Goal: Task Accomplishment & Management: Use online tool/utility

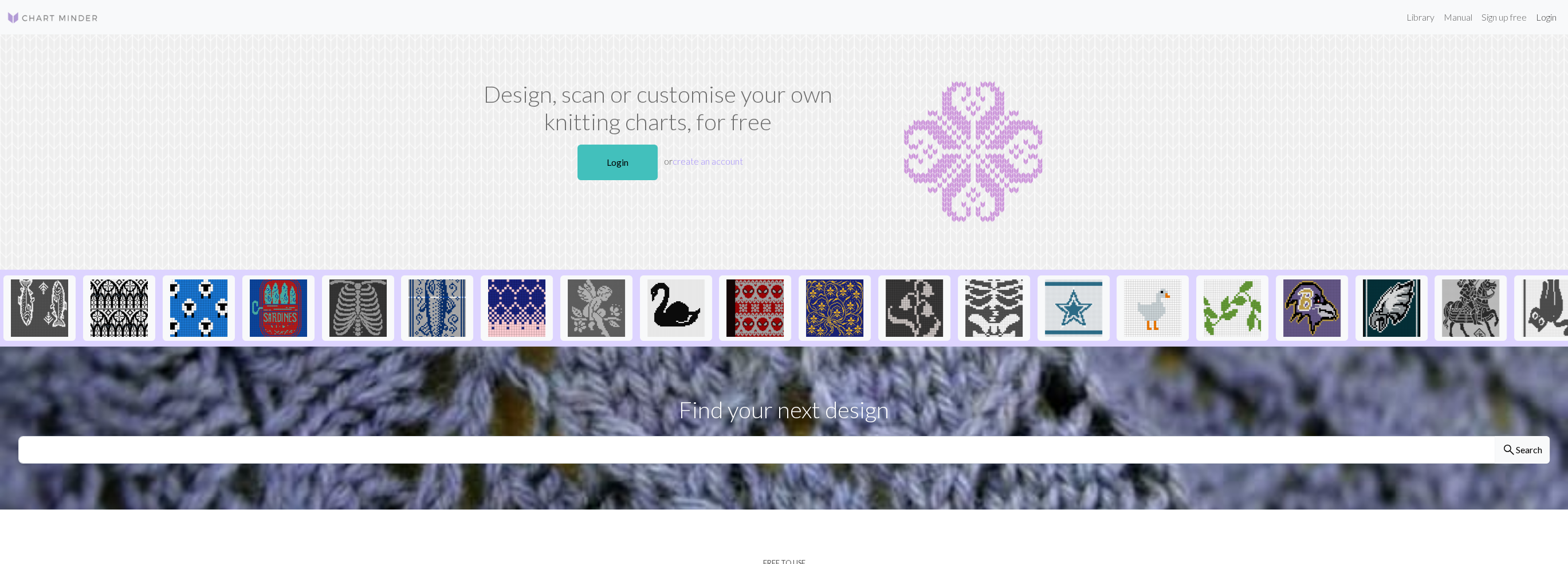
click at [1551, 20] on link "Login" at bounding box center [1546, 17] width 30 height 23
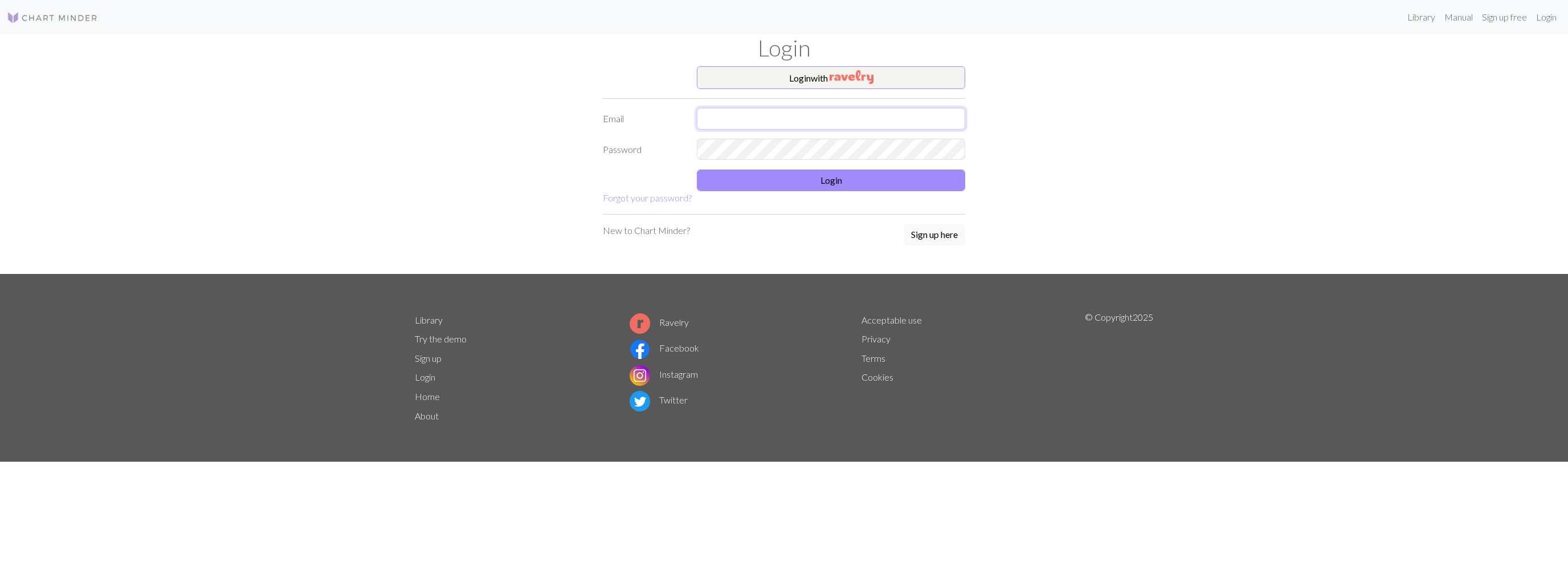
type input "[EMAIL_ADDRESS][DOMAIN_NAME]"
click at [894, 186] on button "Login" at bounding box center [830, 180] width 269 height 22
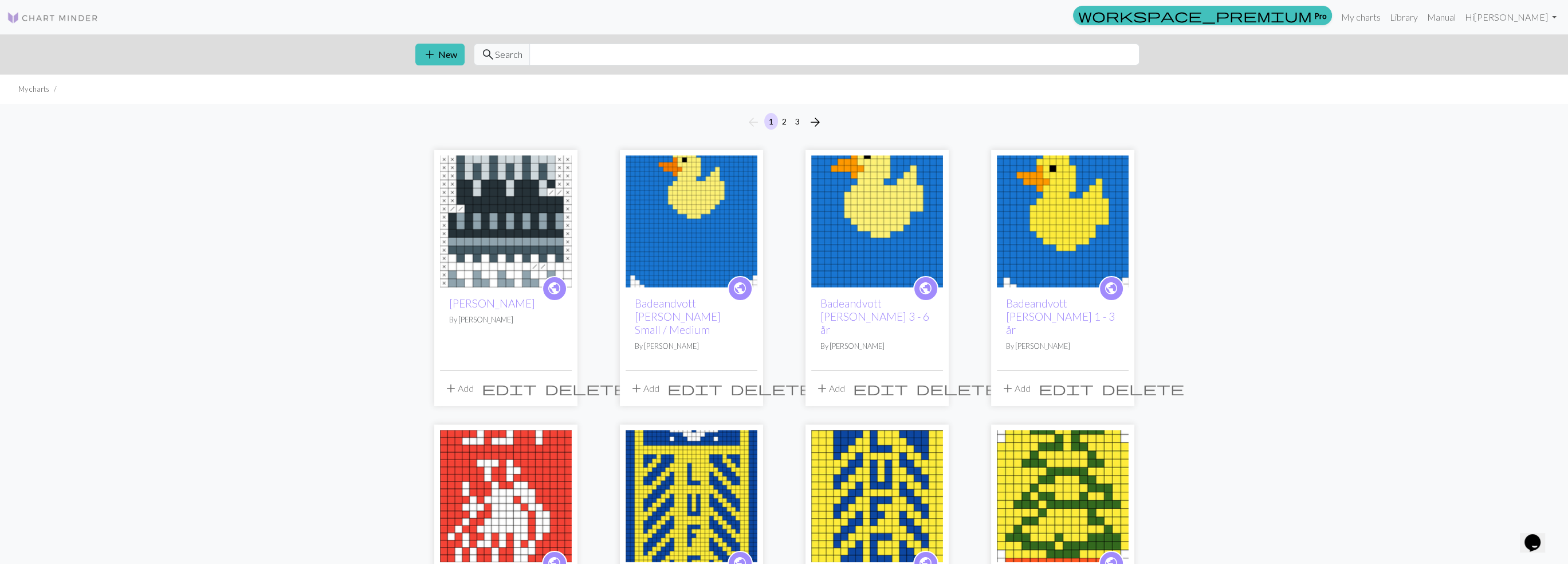
click at [480, 232] on img at bounding box center [505, 220] width 132 height 132
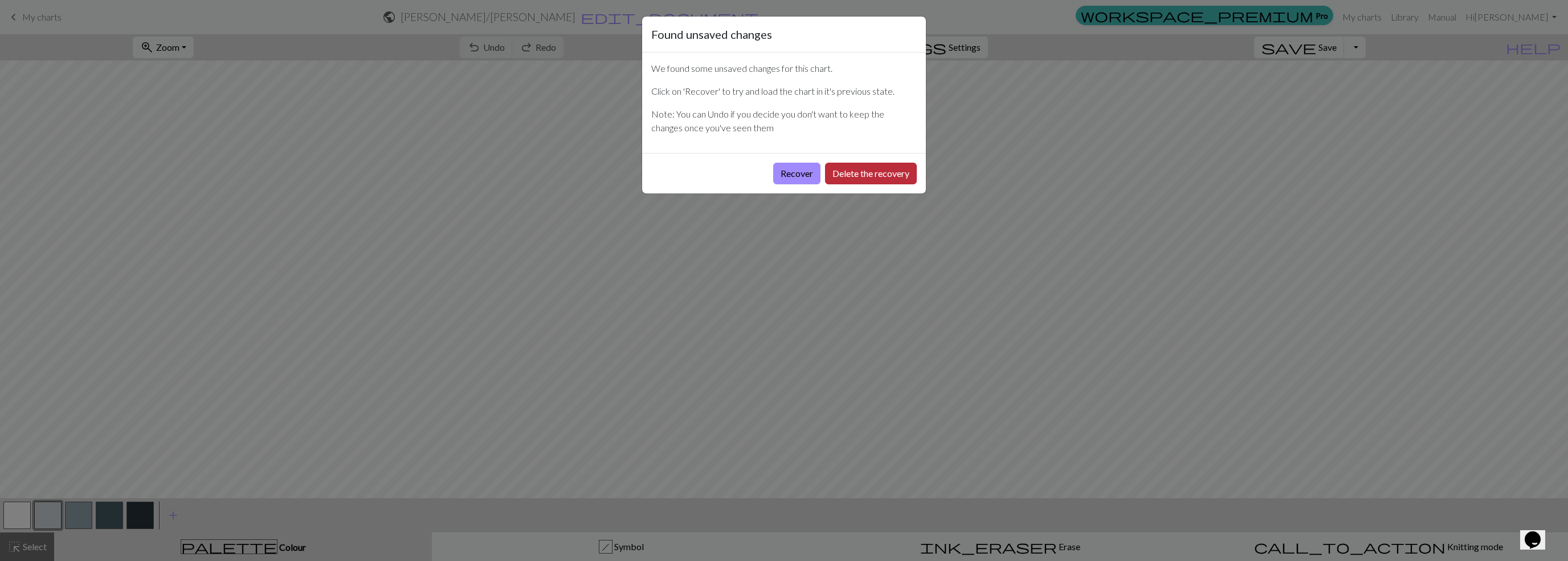
click at [856, 174] on button "Delete the recovery" at bounding box center [871, 173] width 92 height 22
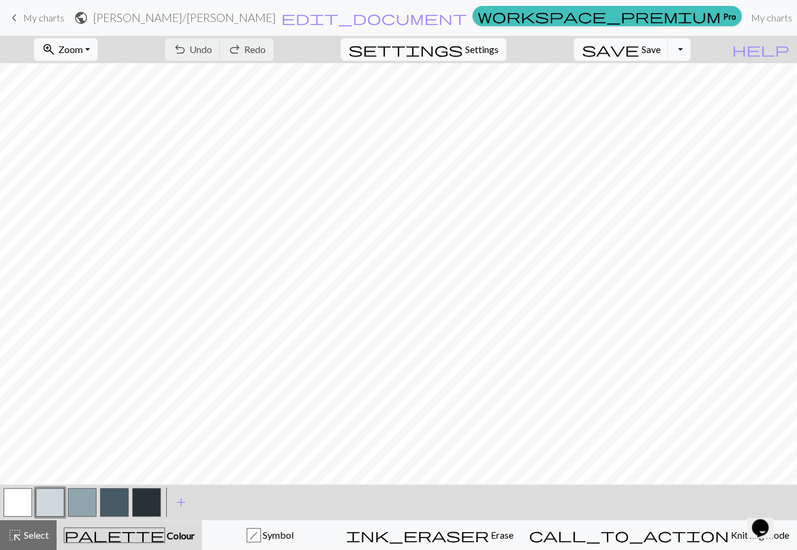
drag, startPoint x: 150, startPoint y: 496, endPoint x: 158, endPoint y: 486, distance: 13.1
click at [151, 496] on button "button" at bounding box center [146, 502] width 29 height 29
click at [57, 500] on button "button" at bounding box center [50, 502] width 29 height 29
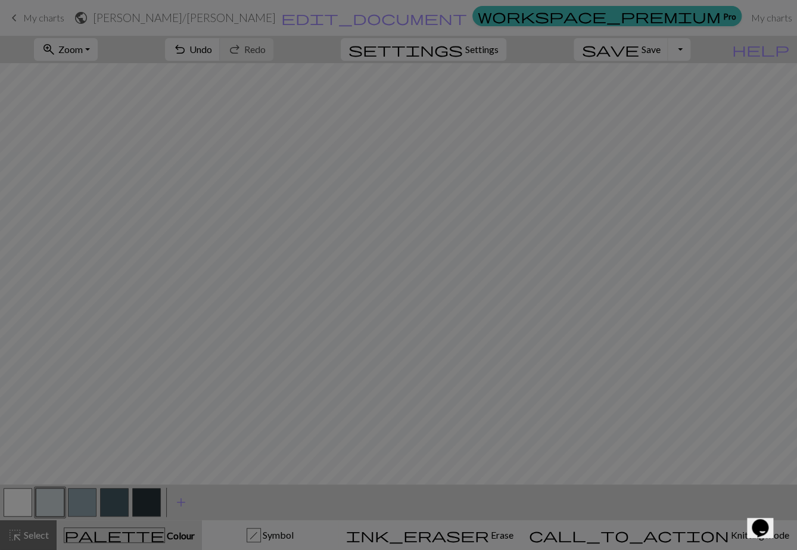
click at [57, 500] on div "Edit colour Name CC1 Use advanced picker workspace_premium Become a Pro user to…" at bounding box center [398, 275] width 797 height 550
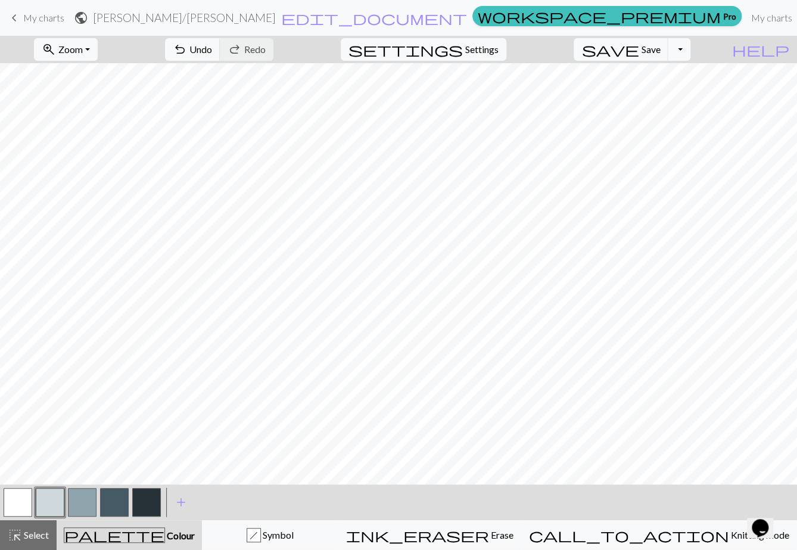
click at [58, 500] on button "button" at bounding box center [50, 502] width 29 height 29
click at [58, 500] on div "Edit colour Name CC1 Use advanced picker workspace_premium Become a Pro user to…" at bounding box center [398, 275] width 797 height 550
click at [58, 502] on button "button" at bounding box center [50, 502] width 29 height 29
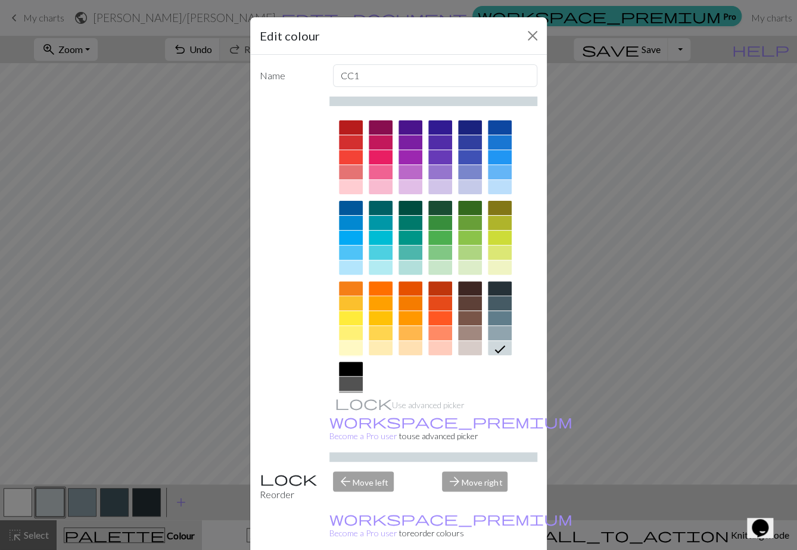
click at [348, 347] on div at bounding box center [351, 348] width 24 height 14
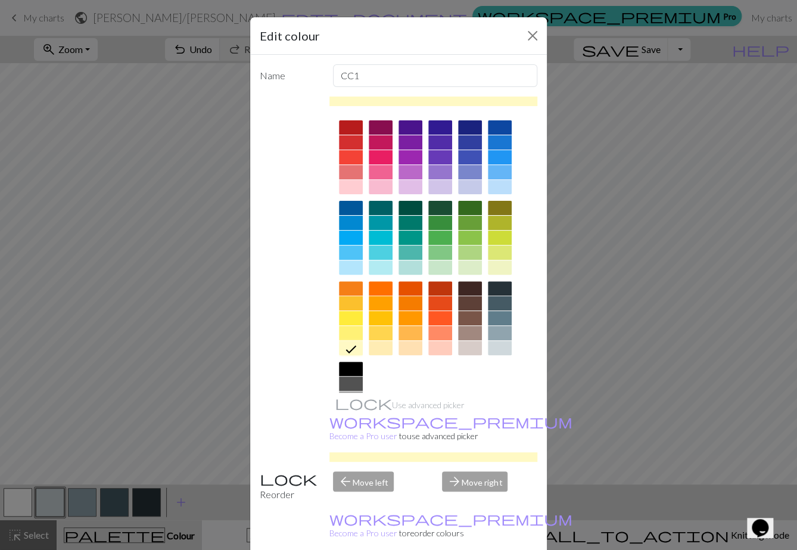
click at [343, 332] on div at bounding box center [351, 333] width 24 height 14
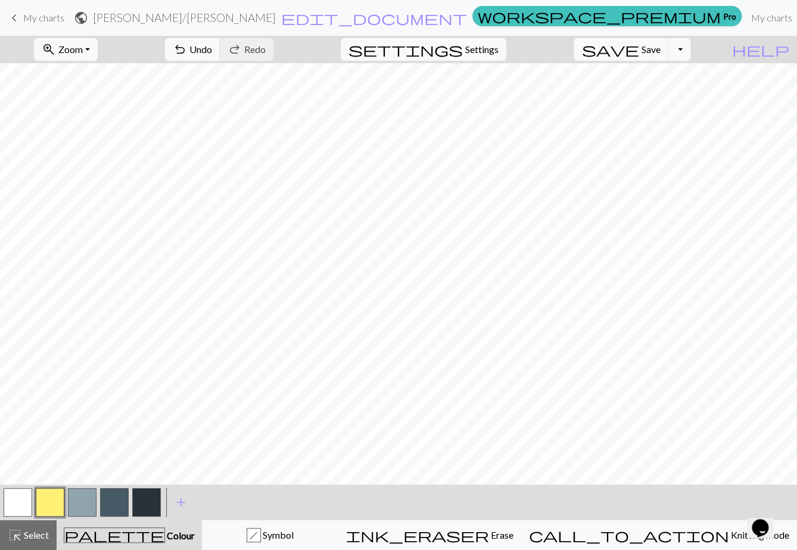
click at [152, 499] on button "button" at bounding box center [146, 502] width 29 height 29
click at [57, 497] on button "button" at bounding box center [50, 502] width 29 height 29
click at [147, 502] on button "button" at bounding box center [146, 502] width 29 height 29
click at [81, 505] on button "button" at bounding box center [82, 502] width 29 height 29
click at [294, 531] on span "Symbol" at bounding box center [277, 534] width 33 height 11
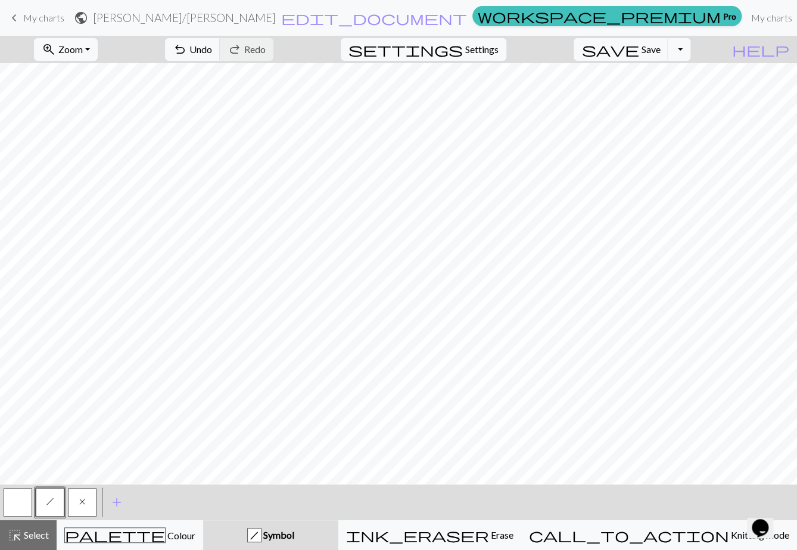
click at [55, 500] on button "h" at bounding box center [50, 502] width 29 height 29
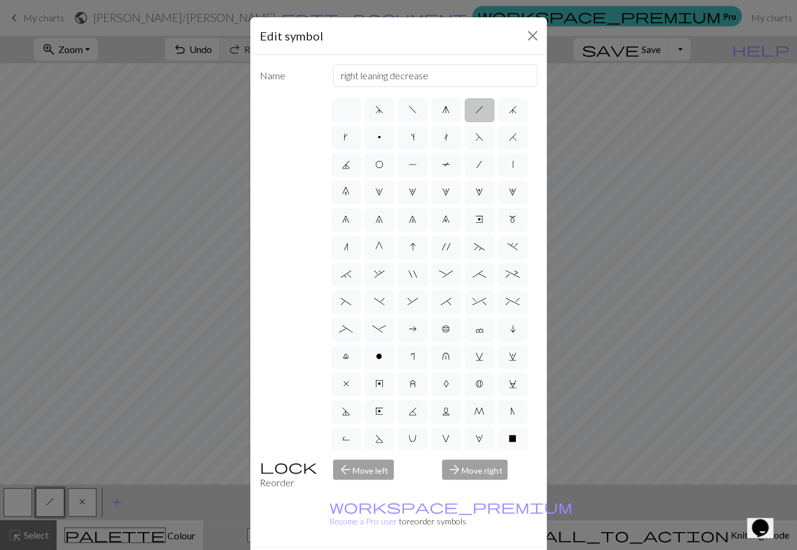
click at [575, 345] on div "Edit symbol Name right leaning decrease d f g h j k p s t F H J O P T / | 0 1 2…" at bounding box center [398, 275] width 797 height 550
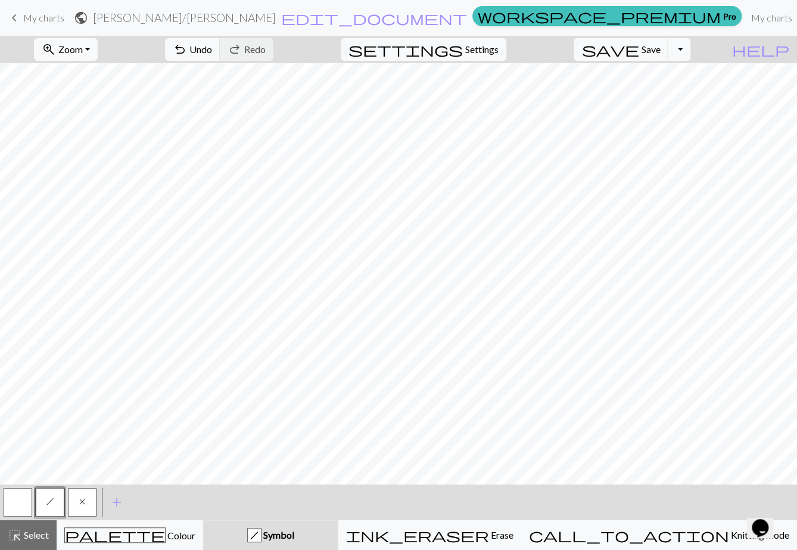
drag, startPoint x: 79, startPoint y: 497, endPoint x: 107, endPoint y: 487, distance: 29.8
click at [80, 497] on span "x" at bounding box center [82, 502] width 6 height 10
click at [119, 532] on div "palette Colour Colour" at bounding box center [129, 534] width 131 height 15
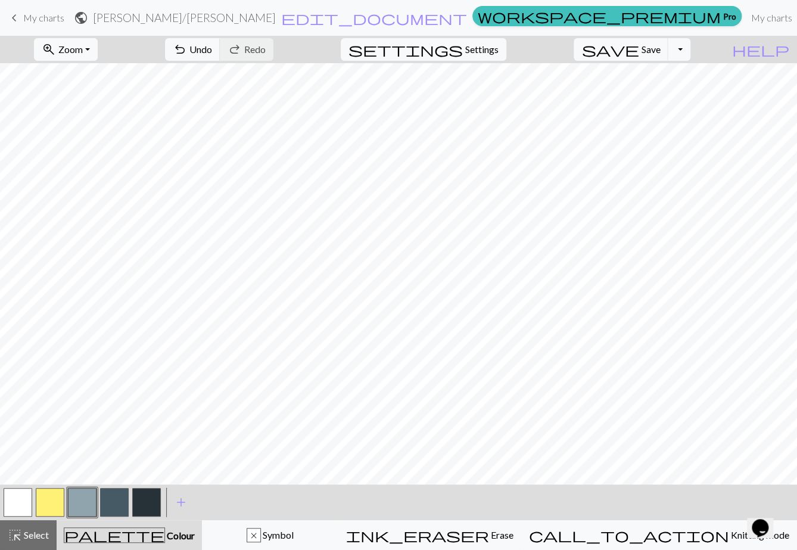
click at [52, 500] on button "button" at bounding box center [50, 502] width 29 height 29
click at [115, 497] on button "button" at bounding box center [114, 502] width 29 height 29
click at [294, 531] on span "Symbol" at bounding box center [277, 534] width 33 height 11
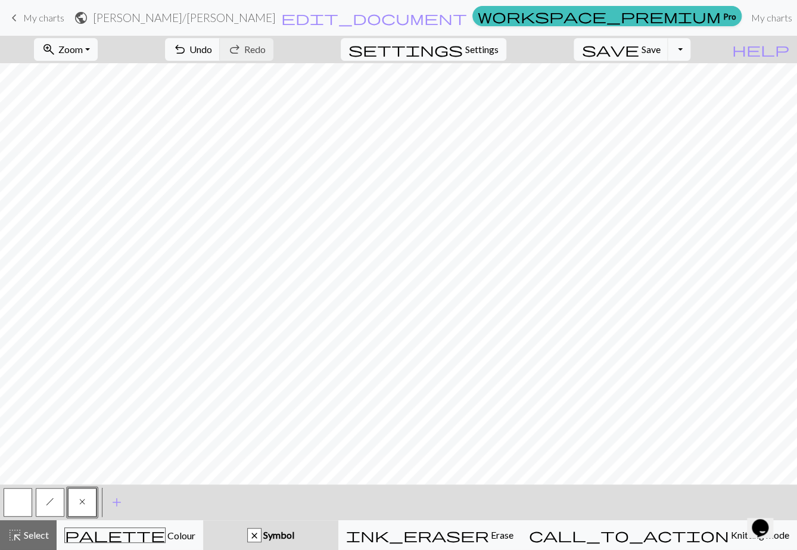
click at [48, 491] on button "h" at bounding box center [50, 502] width 29 height 29
drag, startPoint x: 85, startPoint y: 500, endPoint x: 93, endPoint y: 485, distance: 16.3
click at [89, 493] on button "x" at bounding box center [82, 502] width 29 height 29
click at [153, 528] on div "palette Colour Colour" at bounding box center [129, 534] width 131 height 15
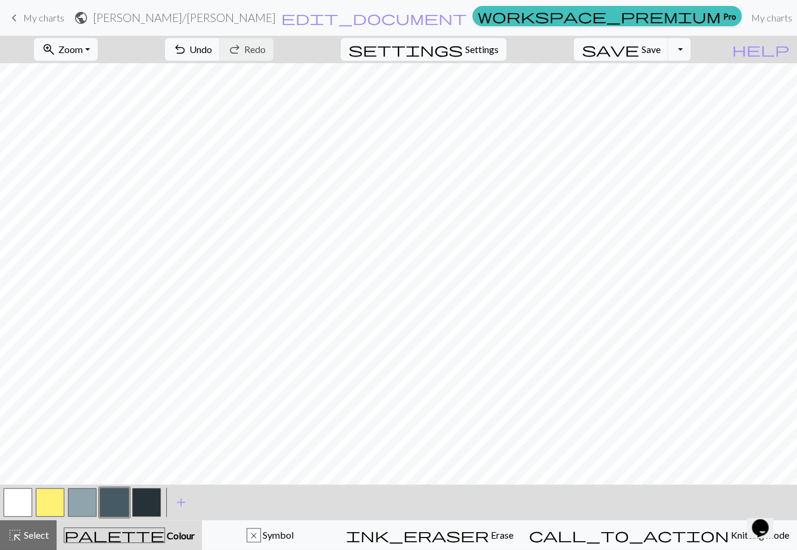
click at [120, 500] on button "button" at bounding box center [114, 502] width 29 height 29
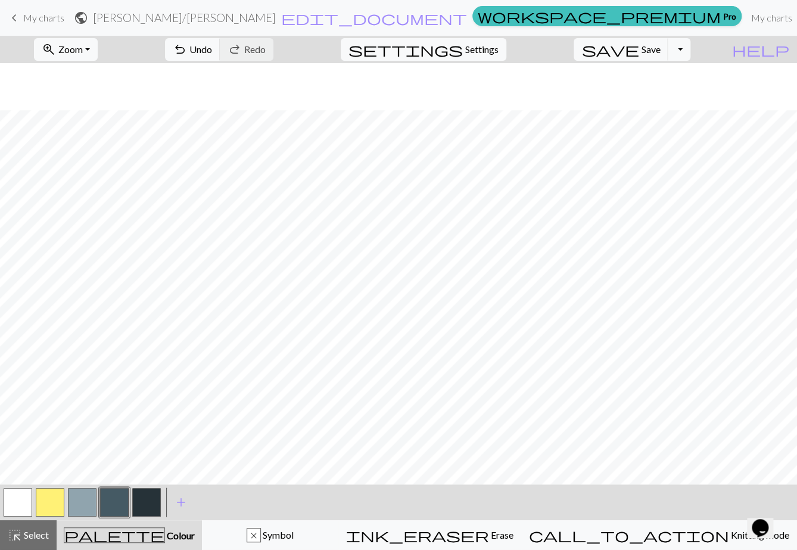
scroll to position [284, 0]
click at [51, 17] on span "My charts" at bounding box center [43, 17] width 41 height 11
click at [660, 54] on span "Save" at bounding box center [650, 48] width 19 height 11
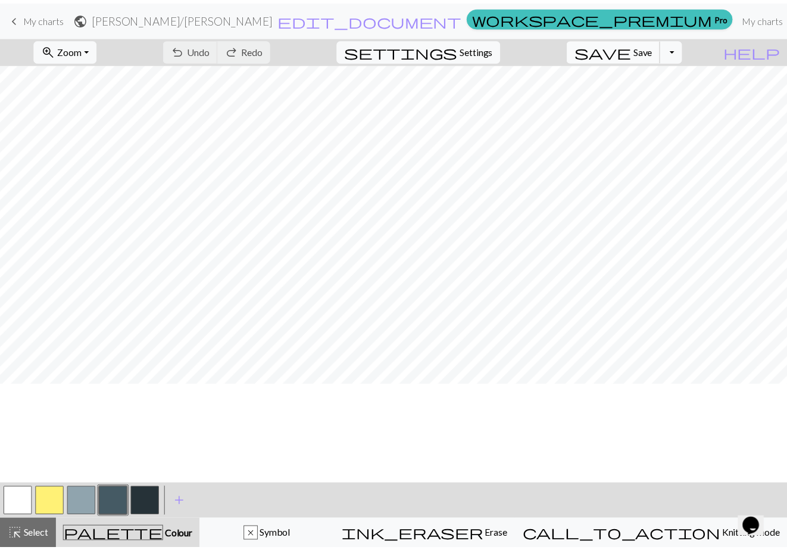
scroll to position [0, 0]
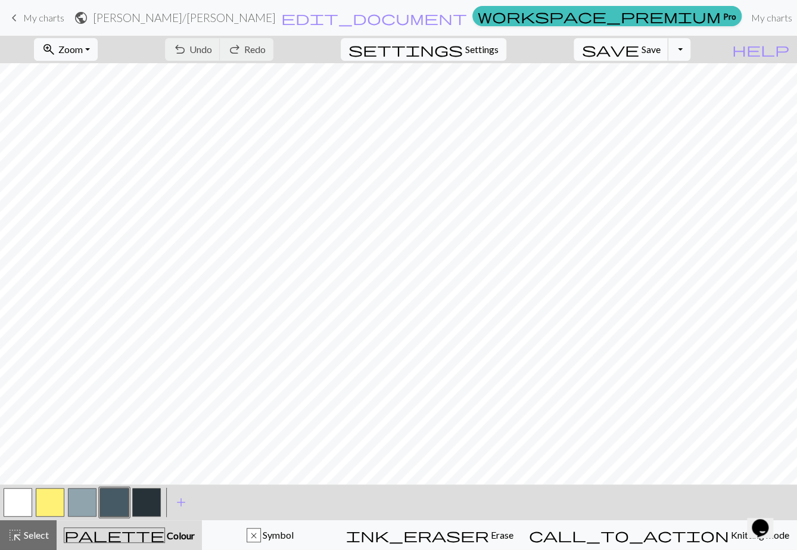
click at [660, 49] on span "Save" at bounding box center [650, 48] width 19 height 11
click at [42, 18] on div "Chart saved" at bounding box center [398, 23] width 797 height 47
click at [27, 19] on span "My charts" at bounding box center [43, 17] width 41 height 11
